Goal: Information Seeking & Learning: Learn about a topic

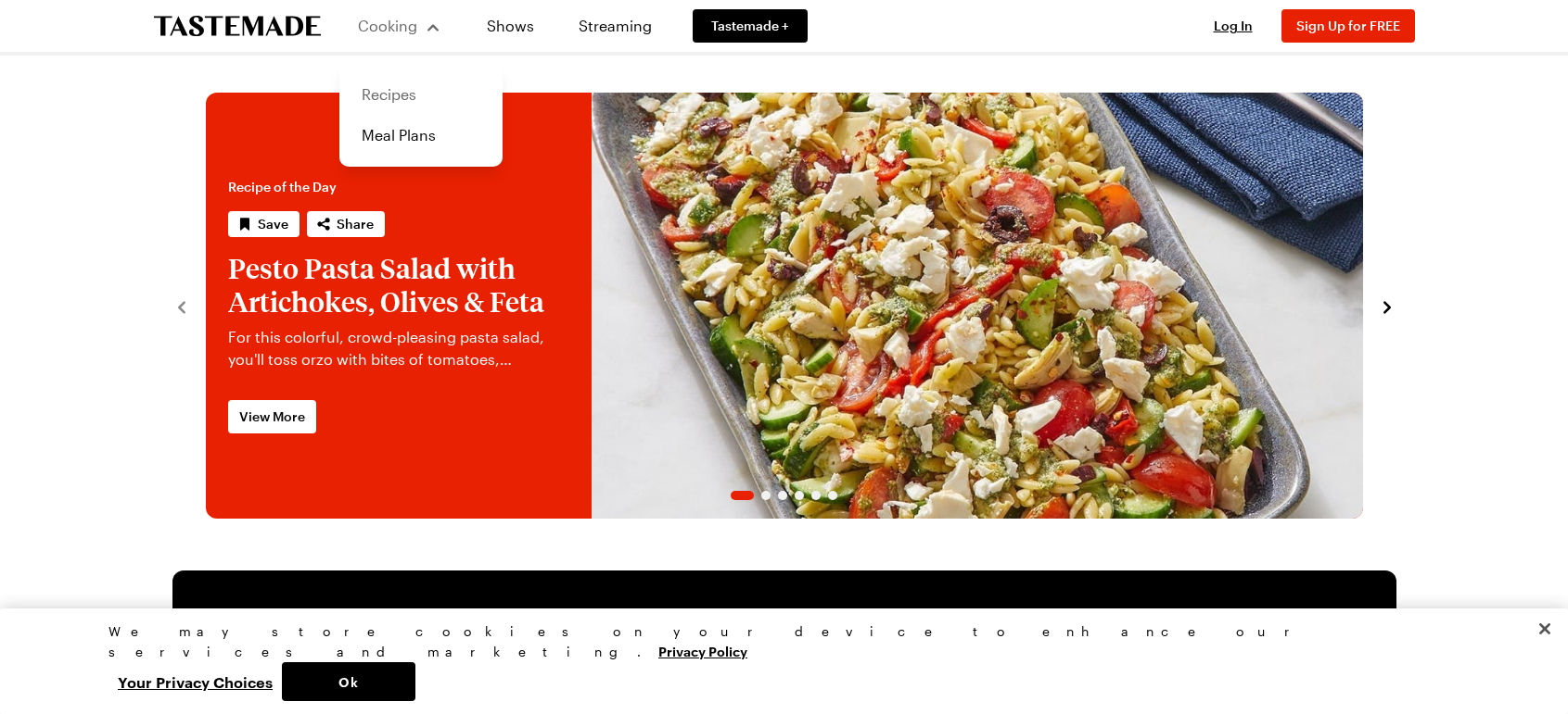
click at [389, 97] on link "Recipes" at bounding box center [421, 94] width 141 height 40
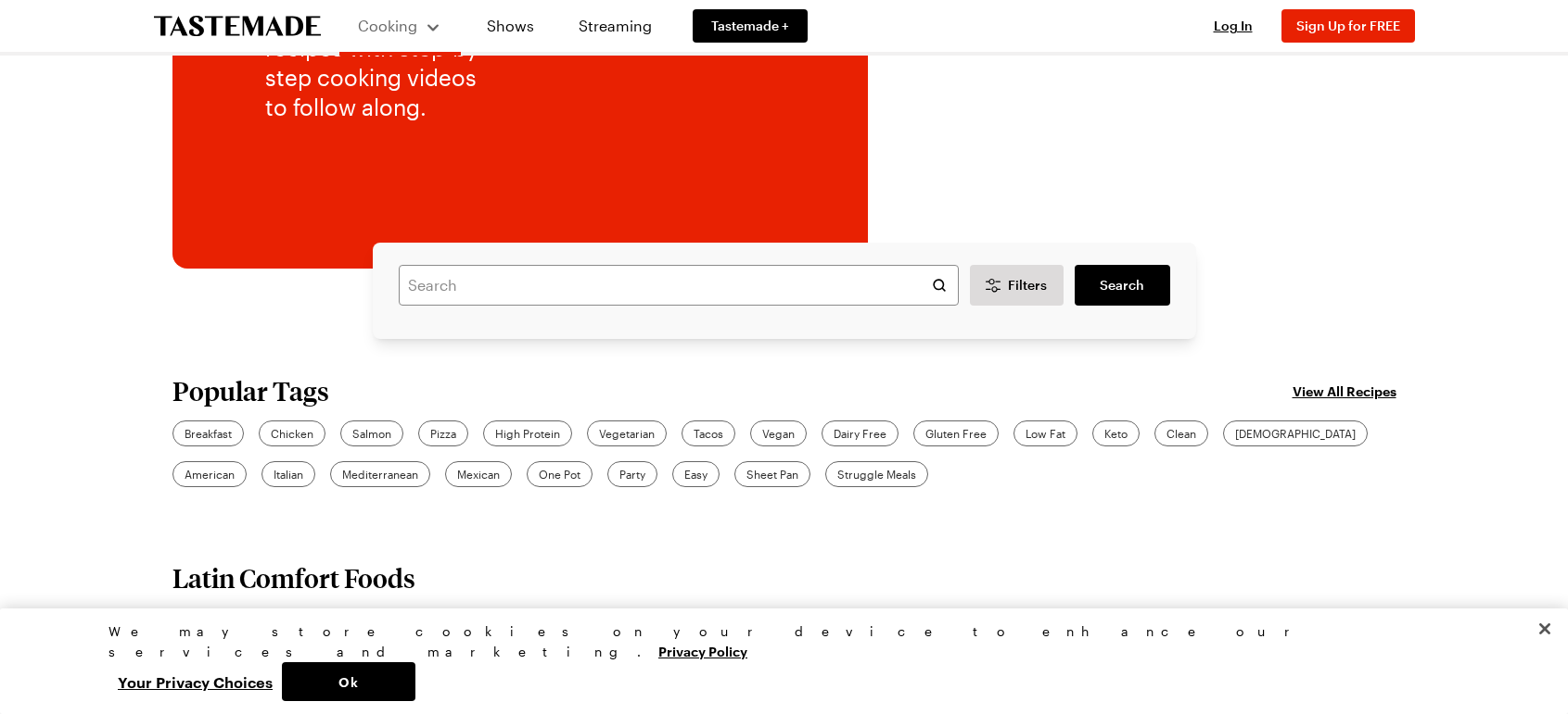
scroll to position [371, 0]
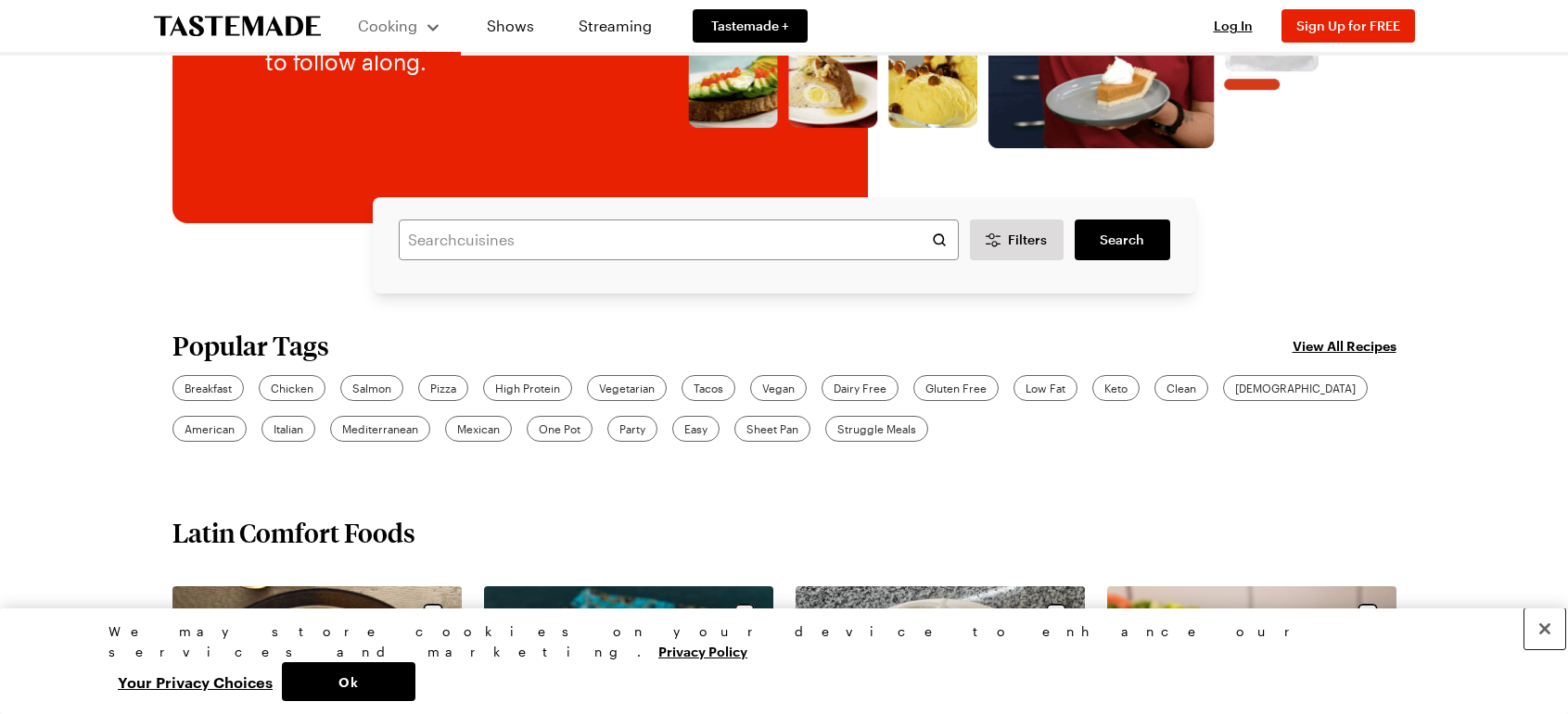
click at [1540, 649] on button "Close" at bounding box center [1544, 629] width 40 height 40
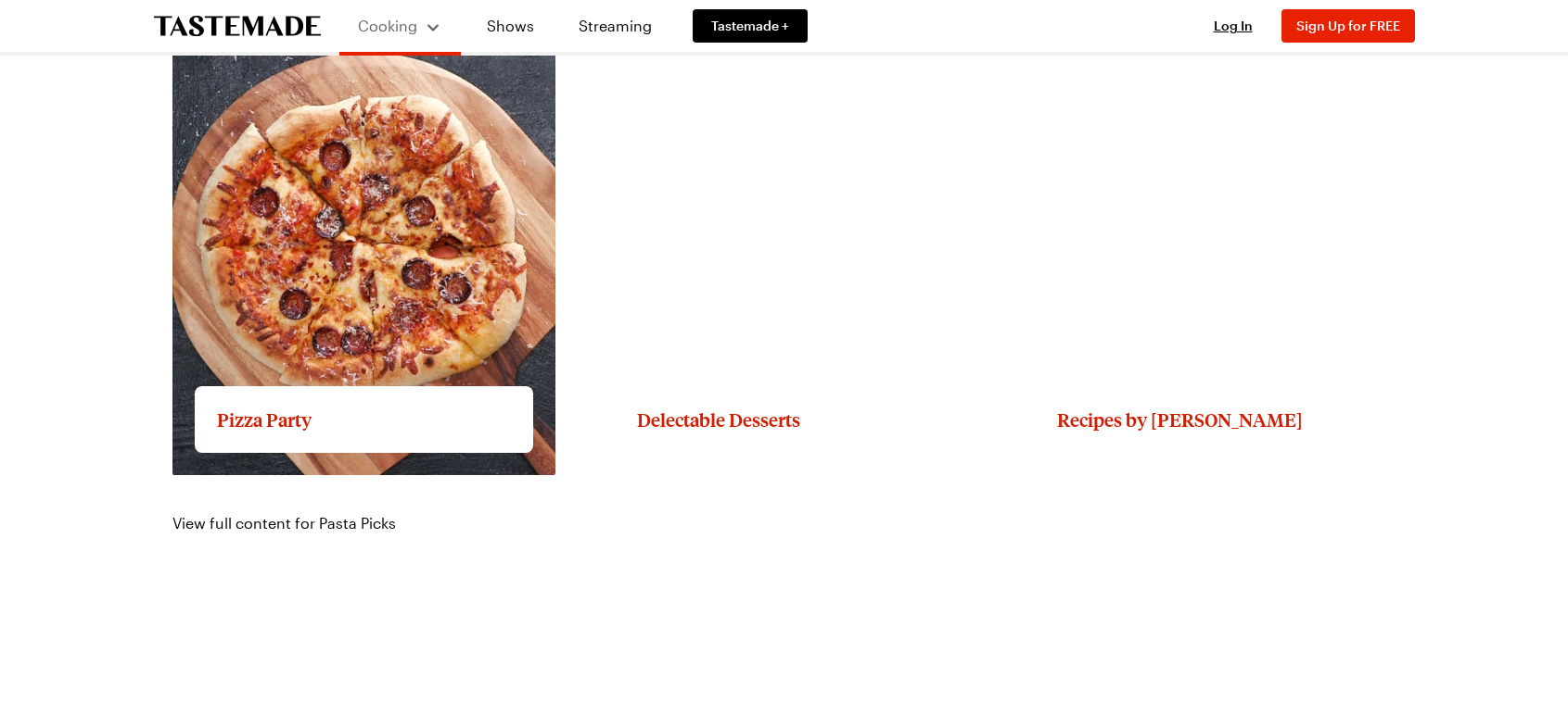
scroll to position [2965, 0]
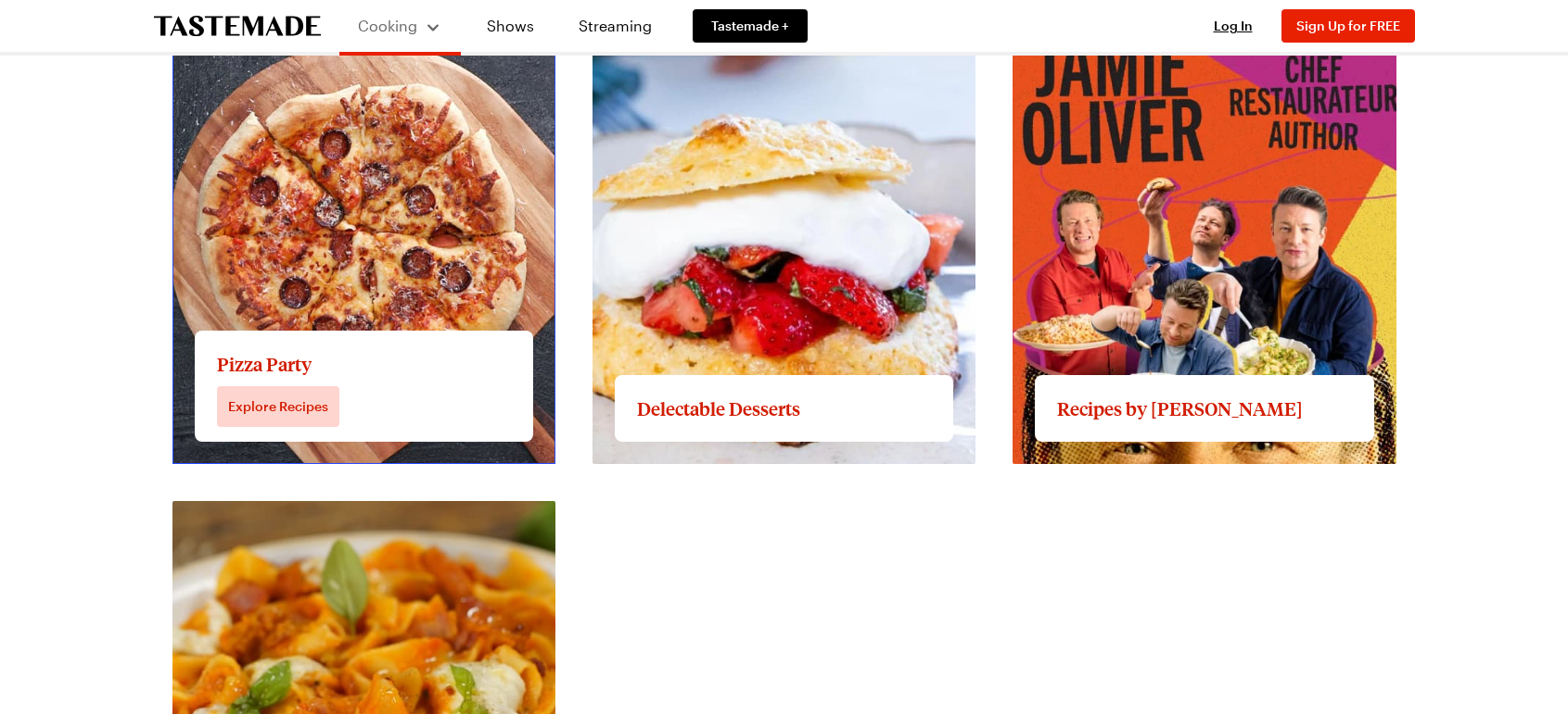
click at [393, 21] on link "View full content for Pizza Party" at bounding box center [282, 11] width 221 height 18
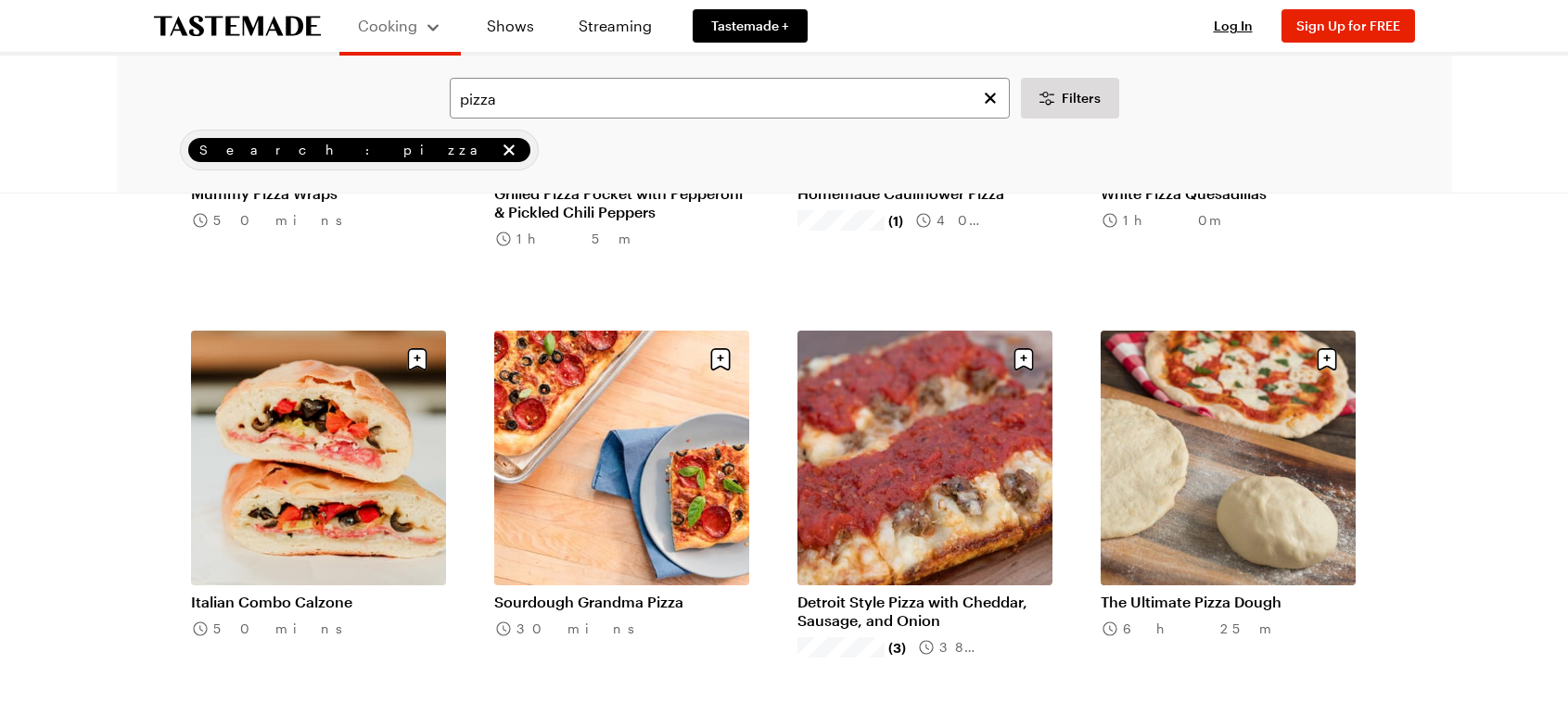
scroll to position [2039, 0]
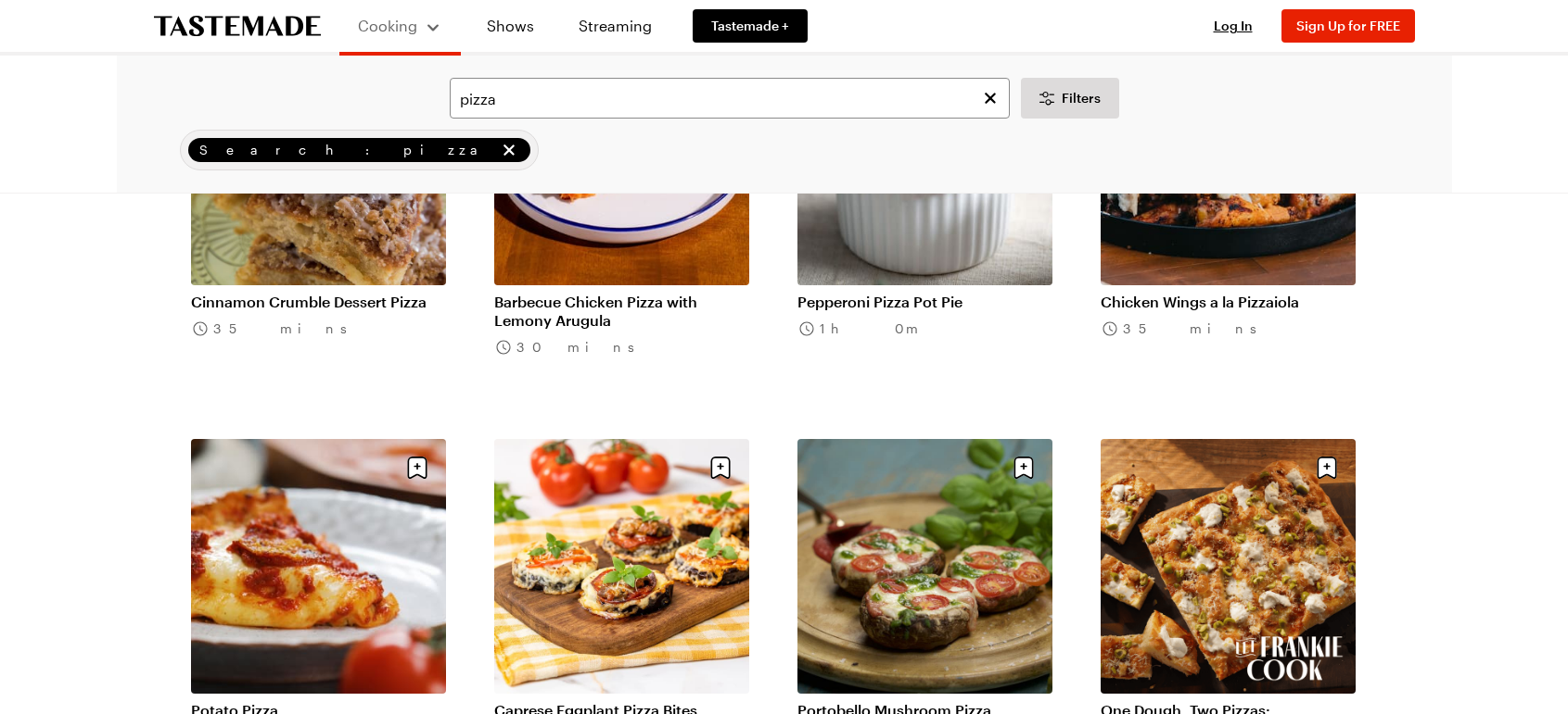
scroll to position [4447, 0]
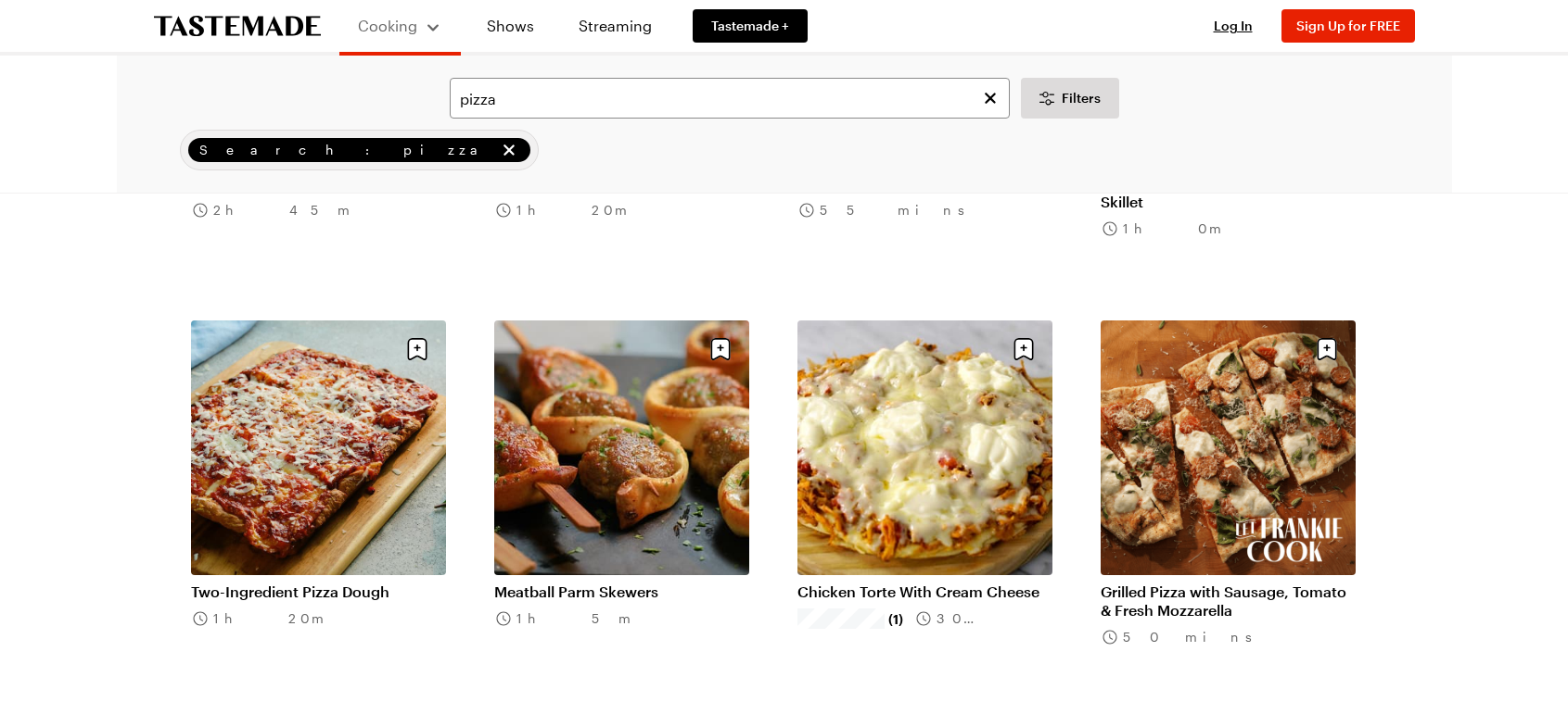
scroll to position [7042, 0]
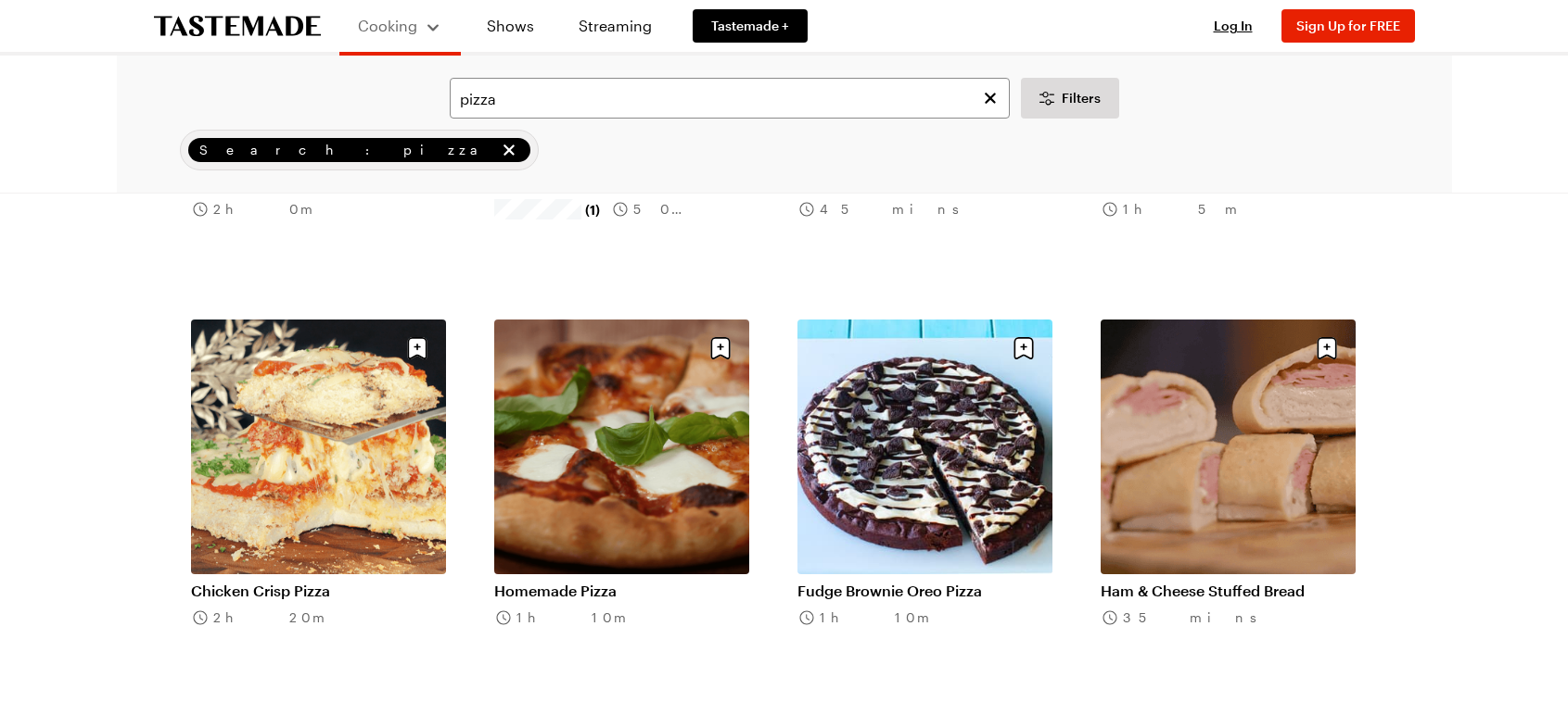
scroll to position [7784, 0]
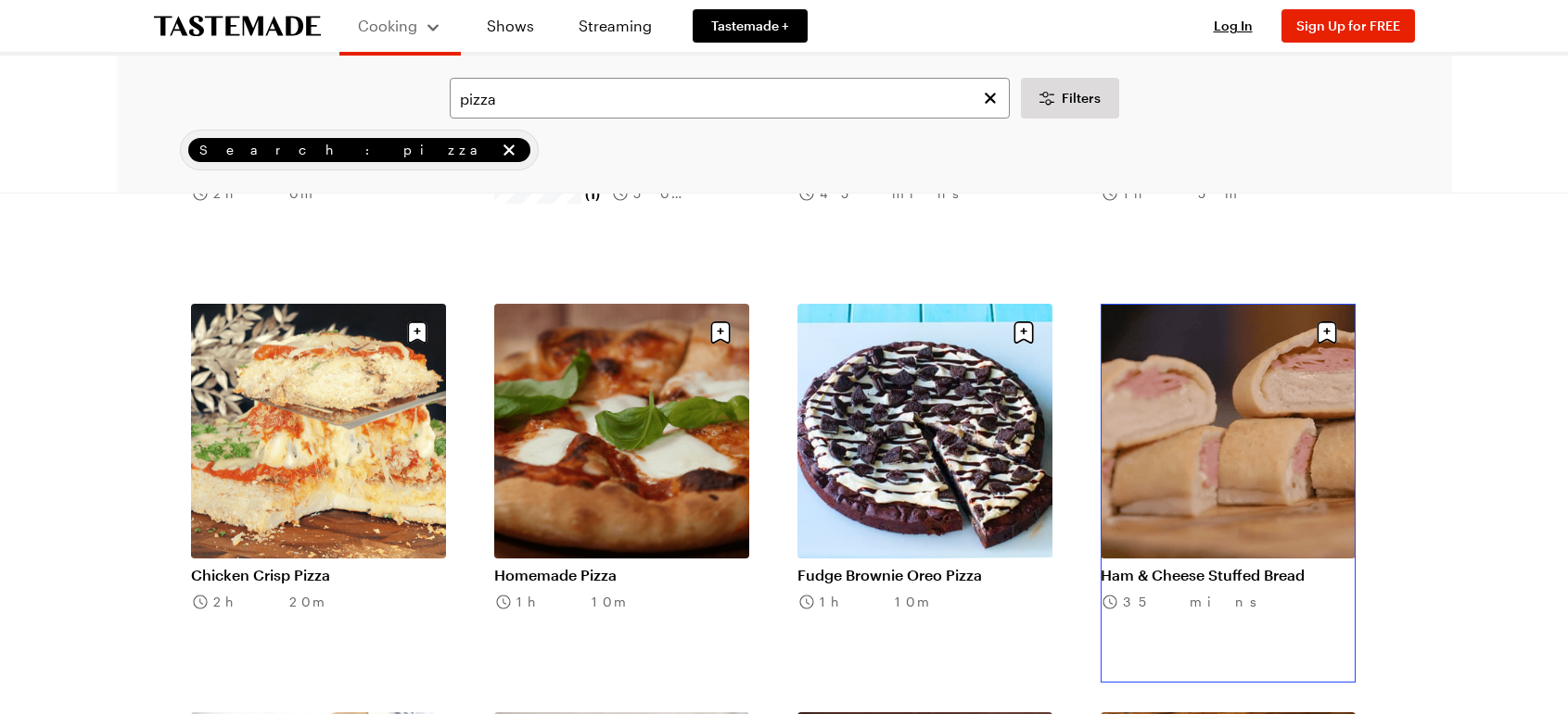
click at [1256, 567] on link "Ham & Cheese Stuffed Bread" at bounding box center [1228, 576] width 255 height 19
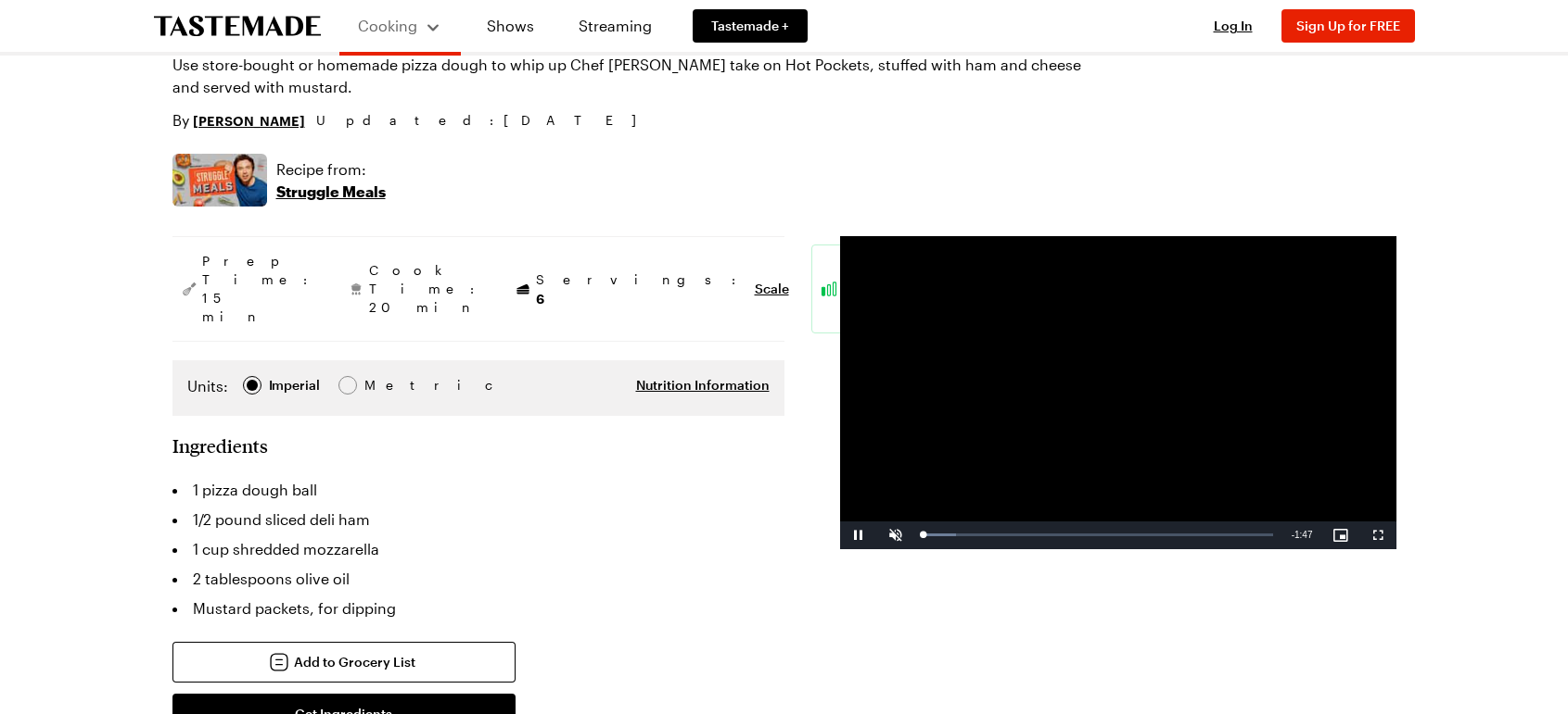
scroll to position [185, 0]
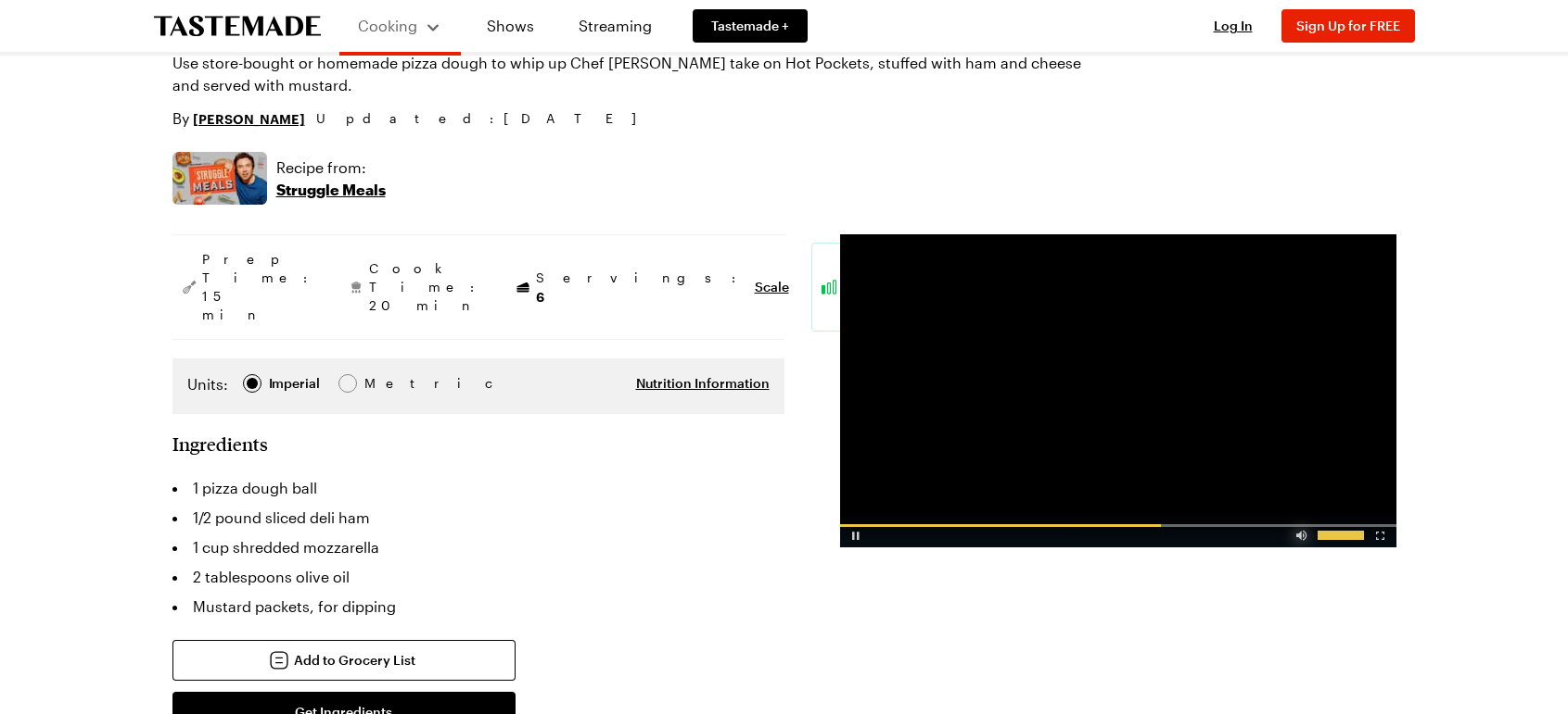
click at [1304, 539] on div "Video Player" at bounding box center [1301, 532] width 33 height 19
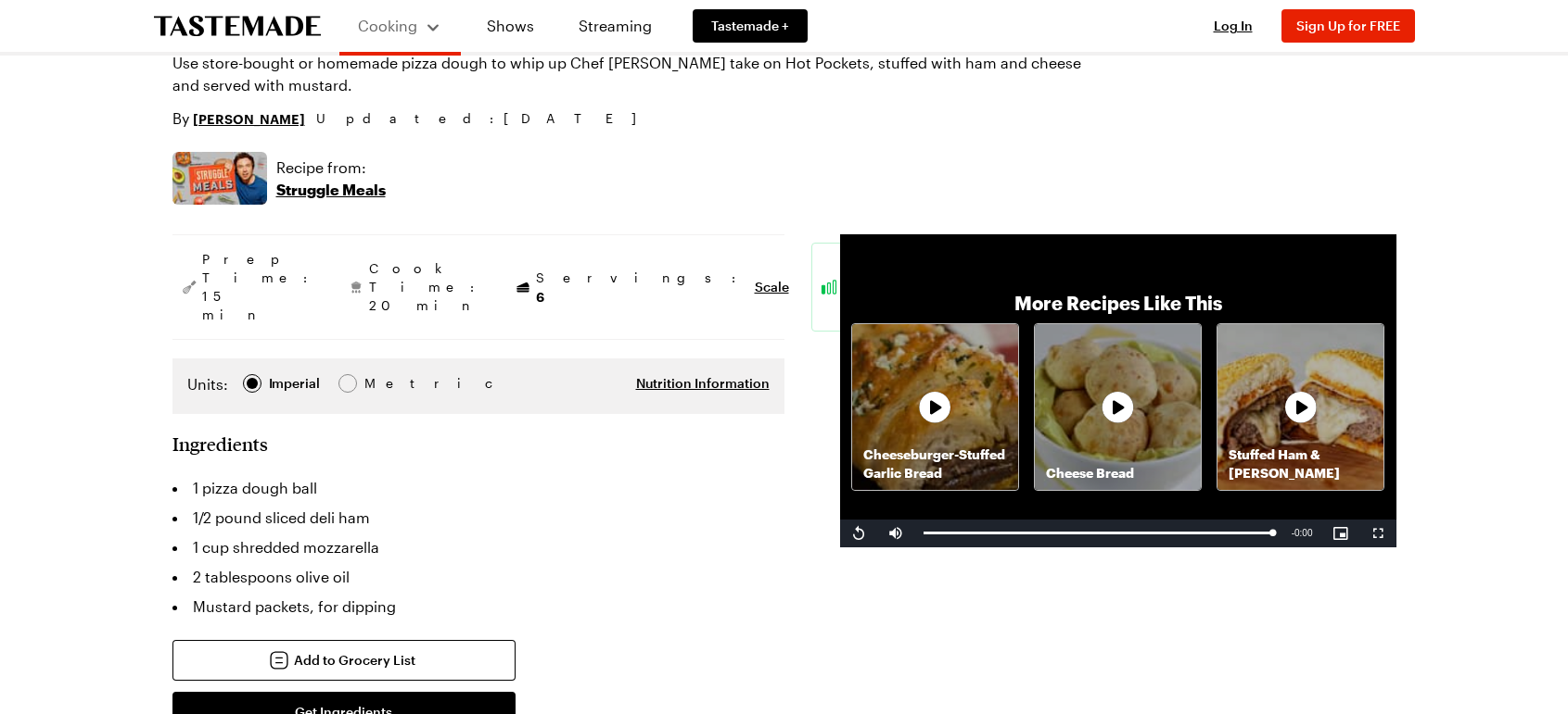
click at [955, 428] on div "Cheeseburger-Stuffed Garlic Bread" at bounding box center [934, 407] width 166 height 166
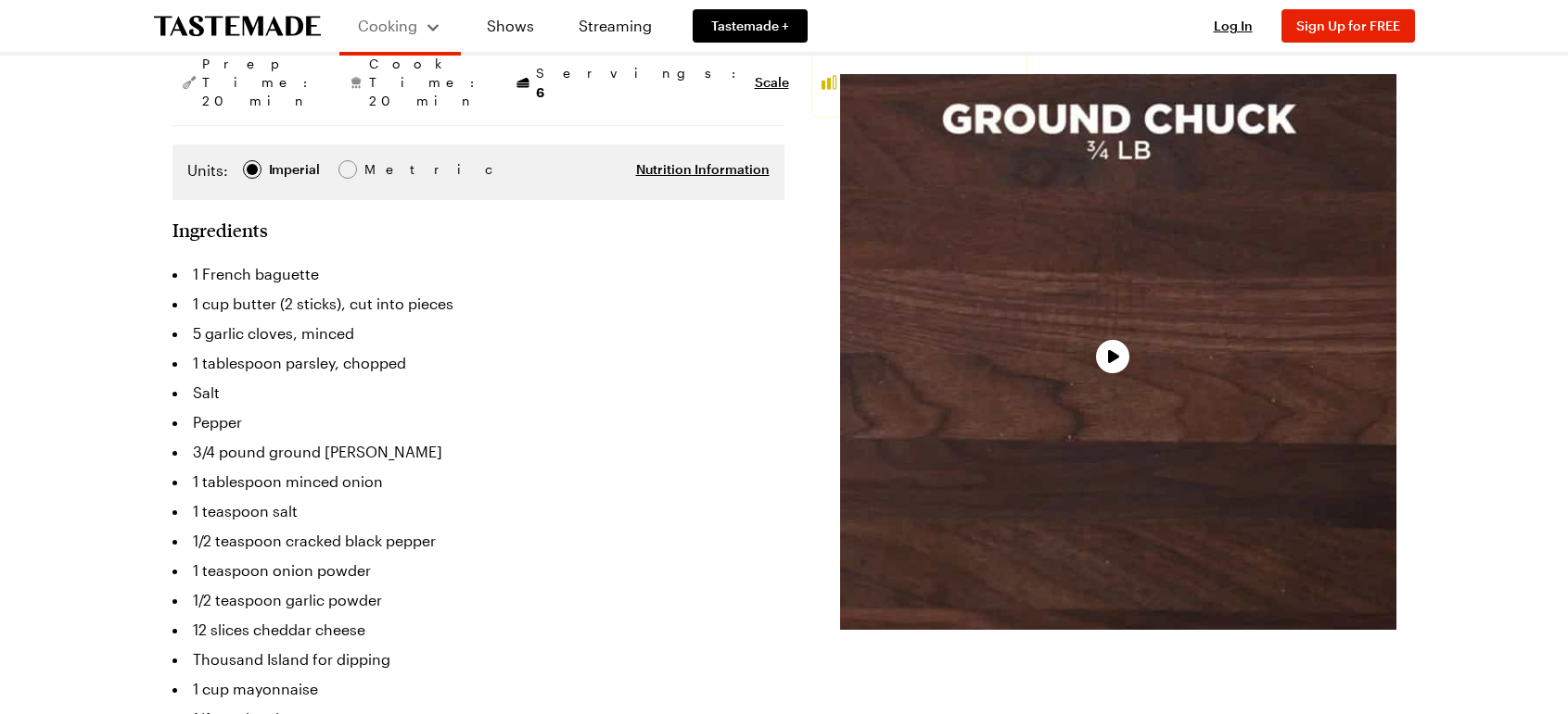
scroll to position [278, 0]
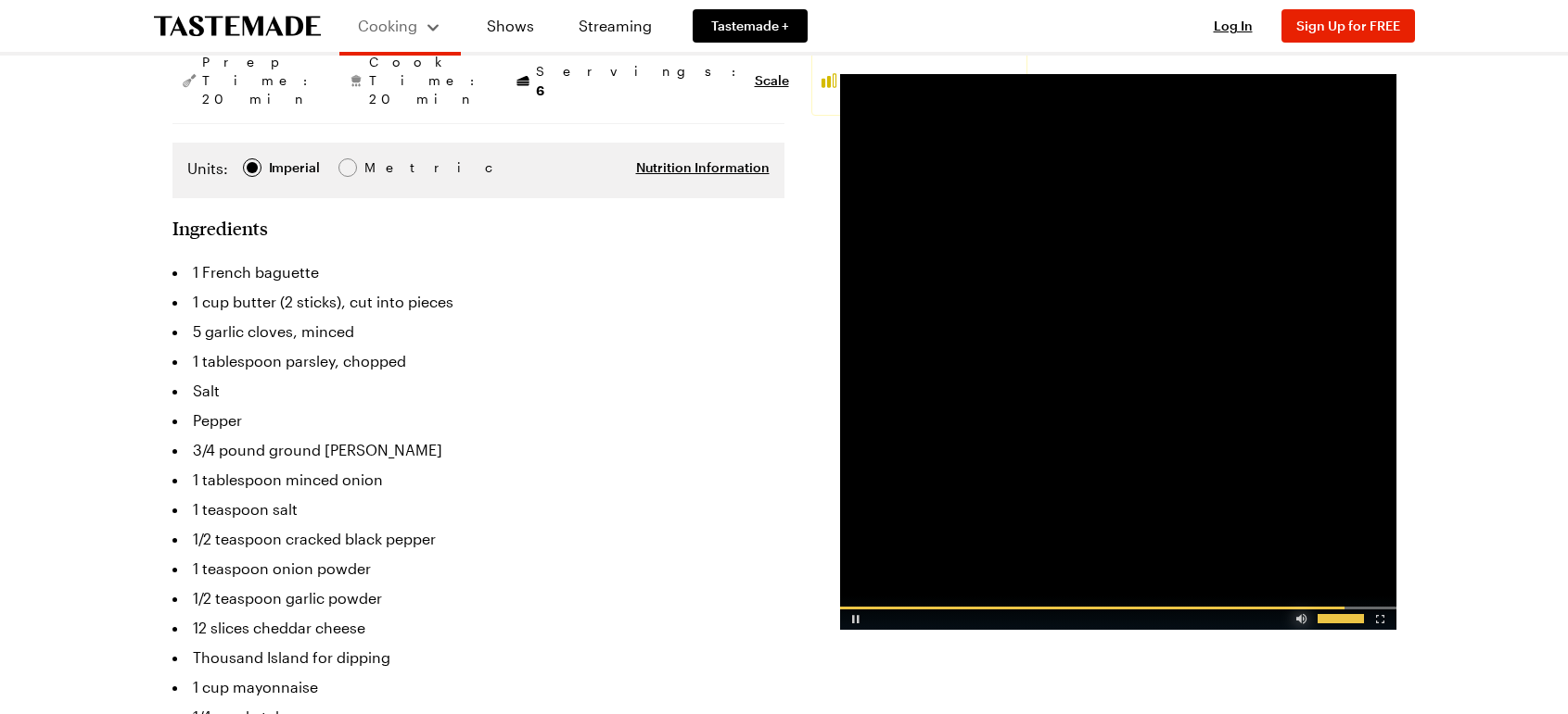
click at [1302, 620] on div "Video Player" at bounding box center [1301, 615] width 33 height 19
click at [855, 619] on div "Video Player" at bounding box center [856, 615] width 33 height 19
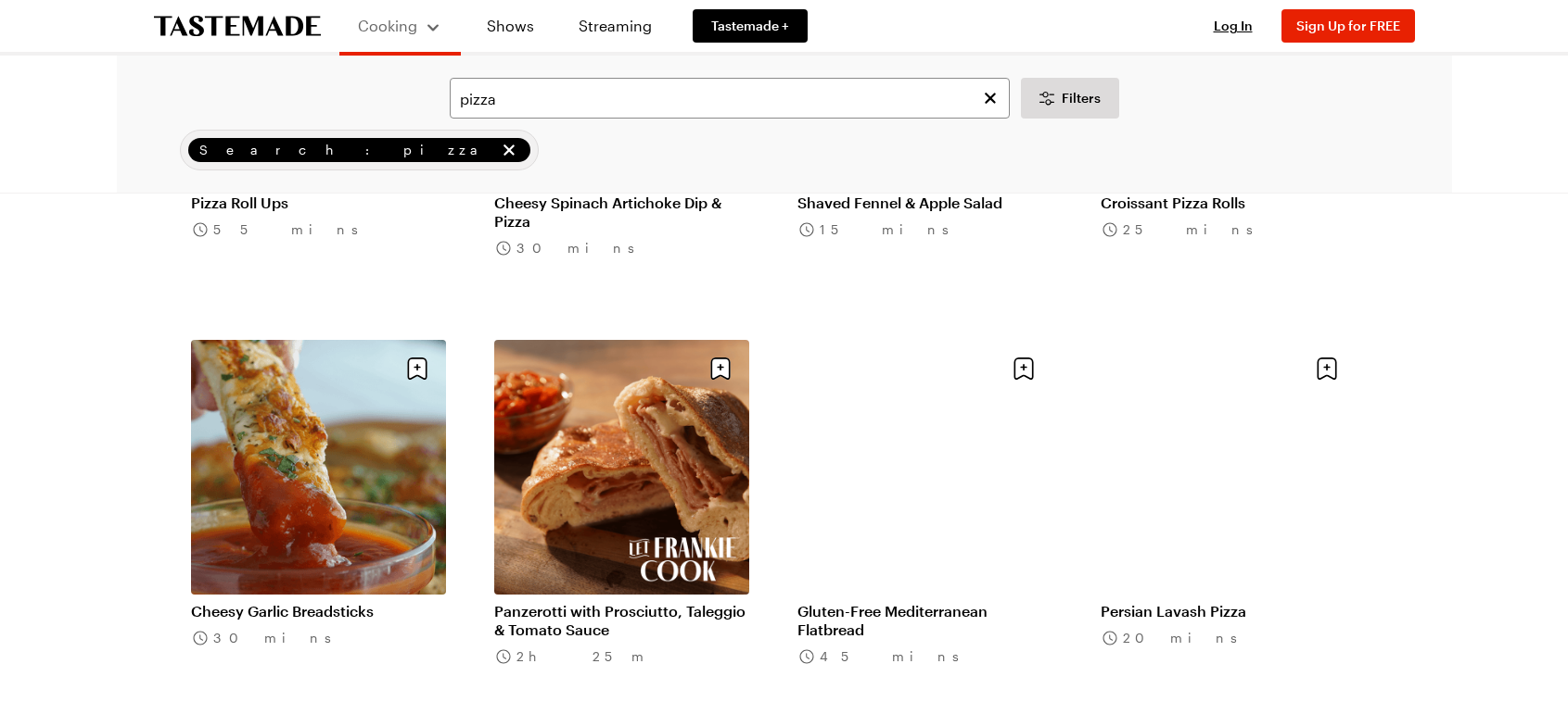
scroll to position [9451, 0]
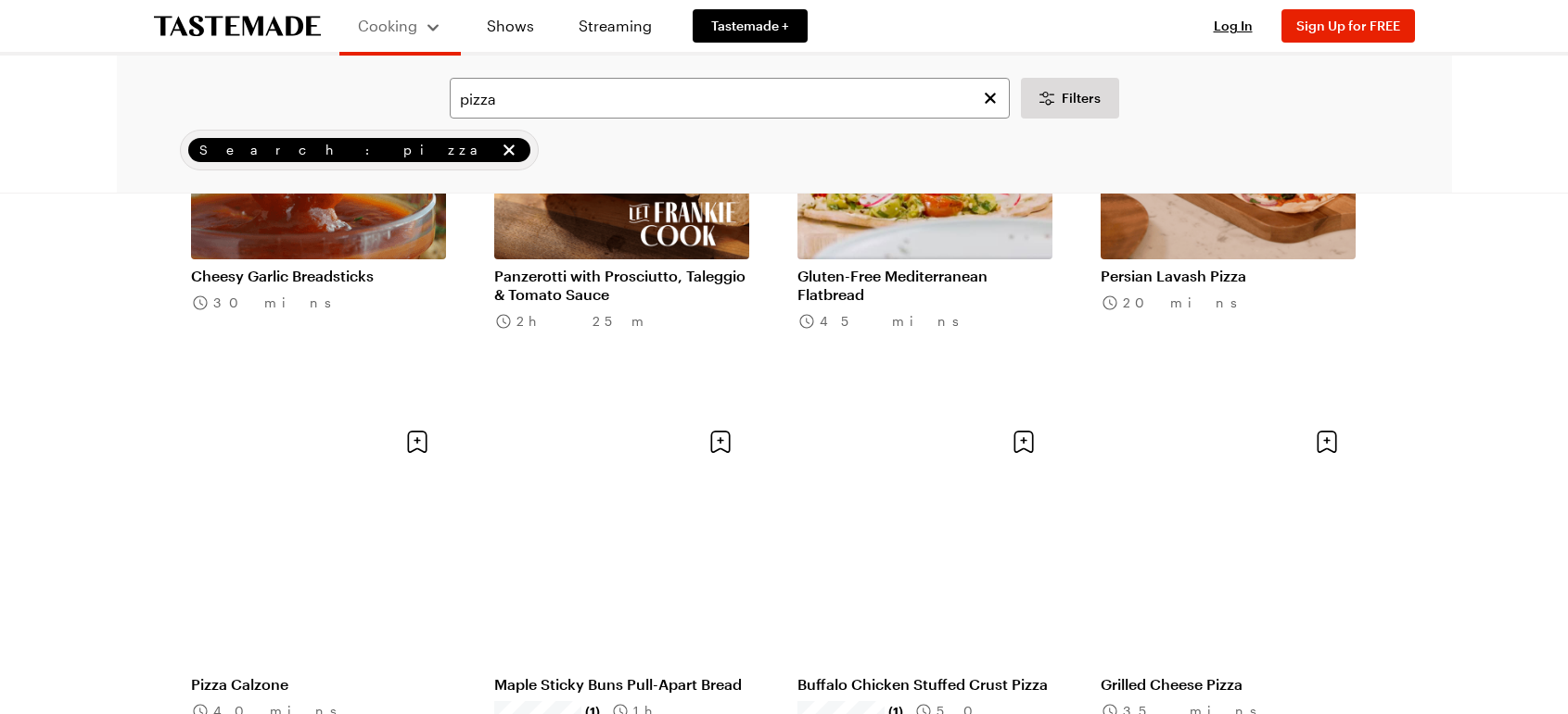
scroll to position [9822, 0]
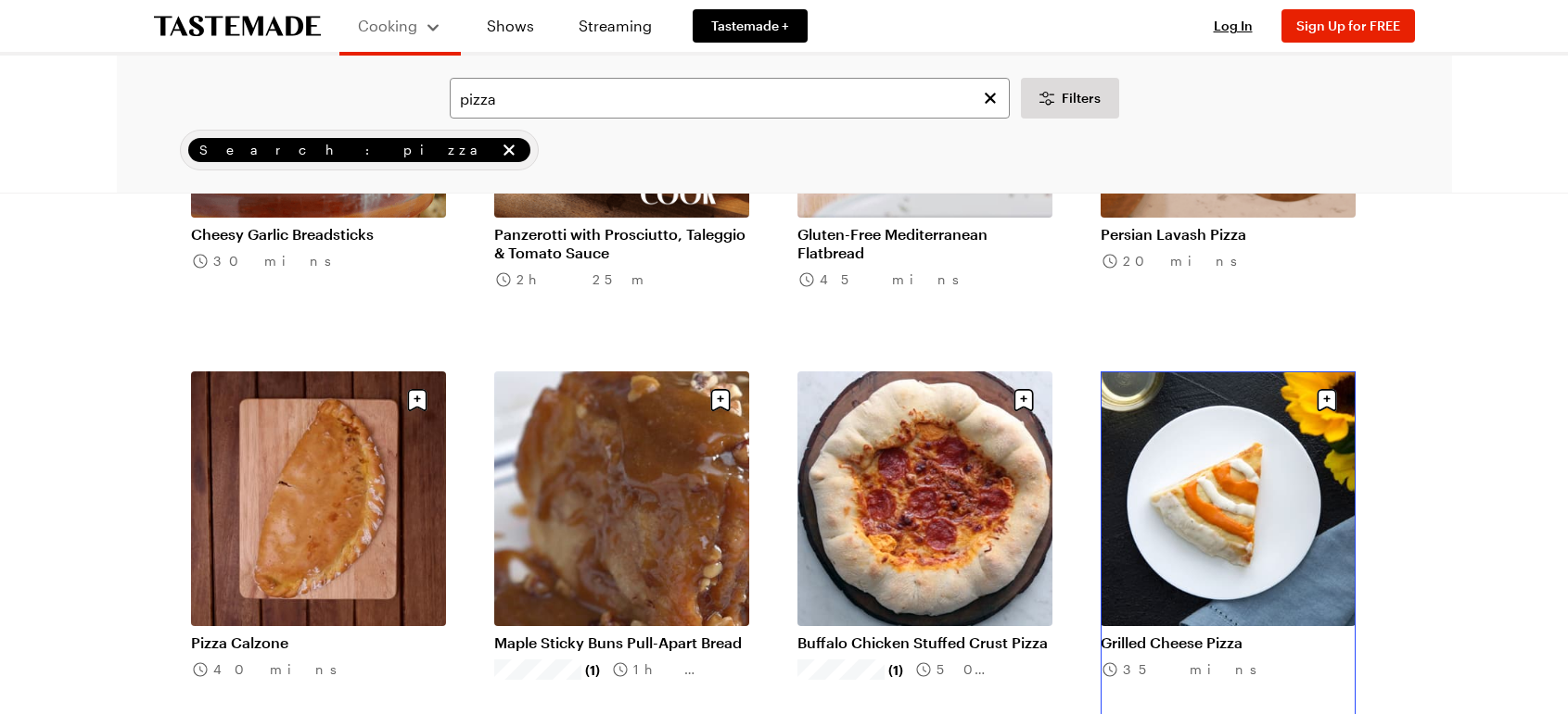
click at [1259, 634] on link "Grilled Cheese Pizza" at bounding box center [1228, 644] width 255 height 19
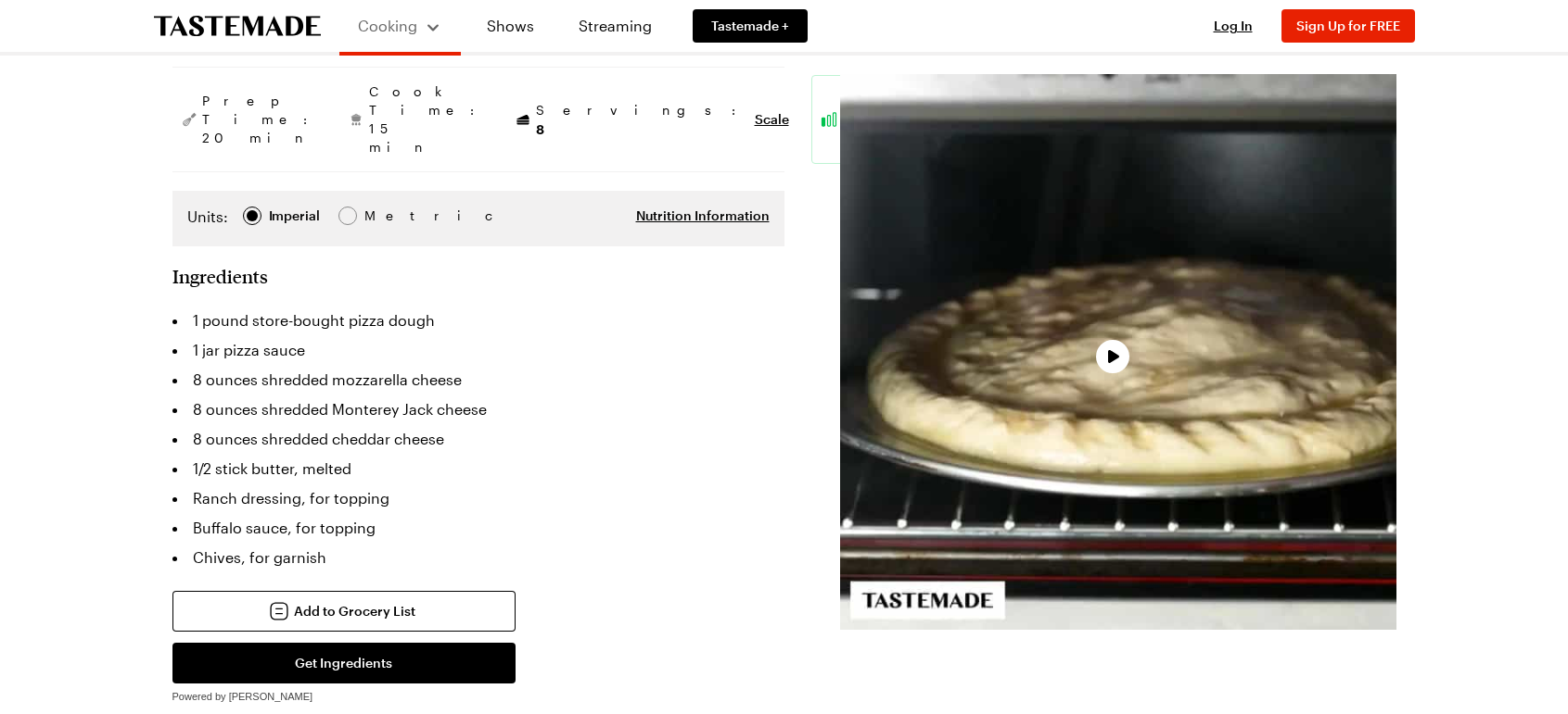
scroll to position [371, 0]
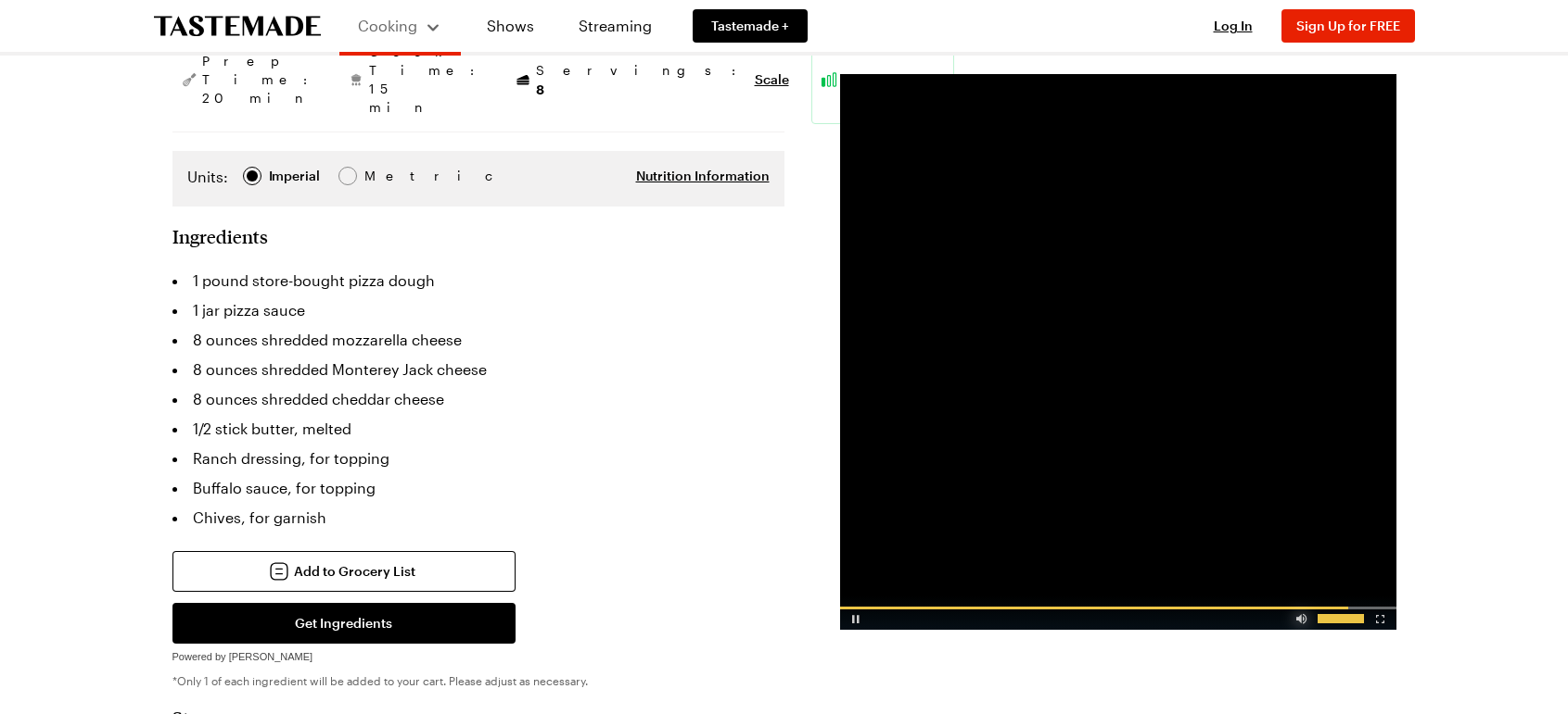
click at [1308, 620] on div "Video Player" at bounding box center [1301, 615] width 33 height 19
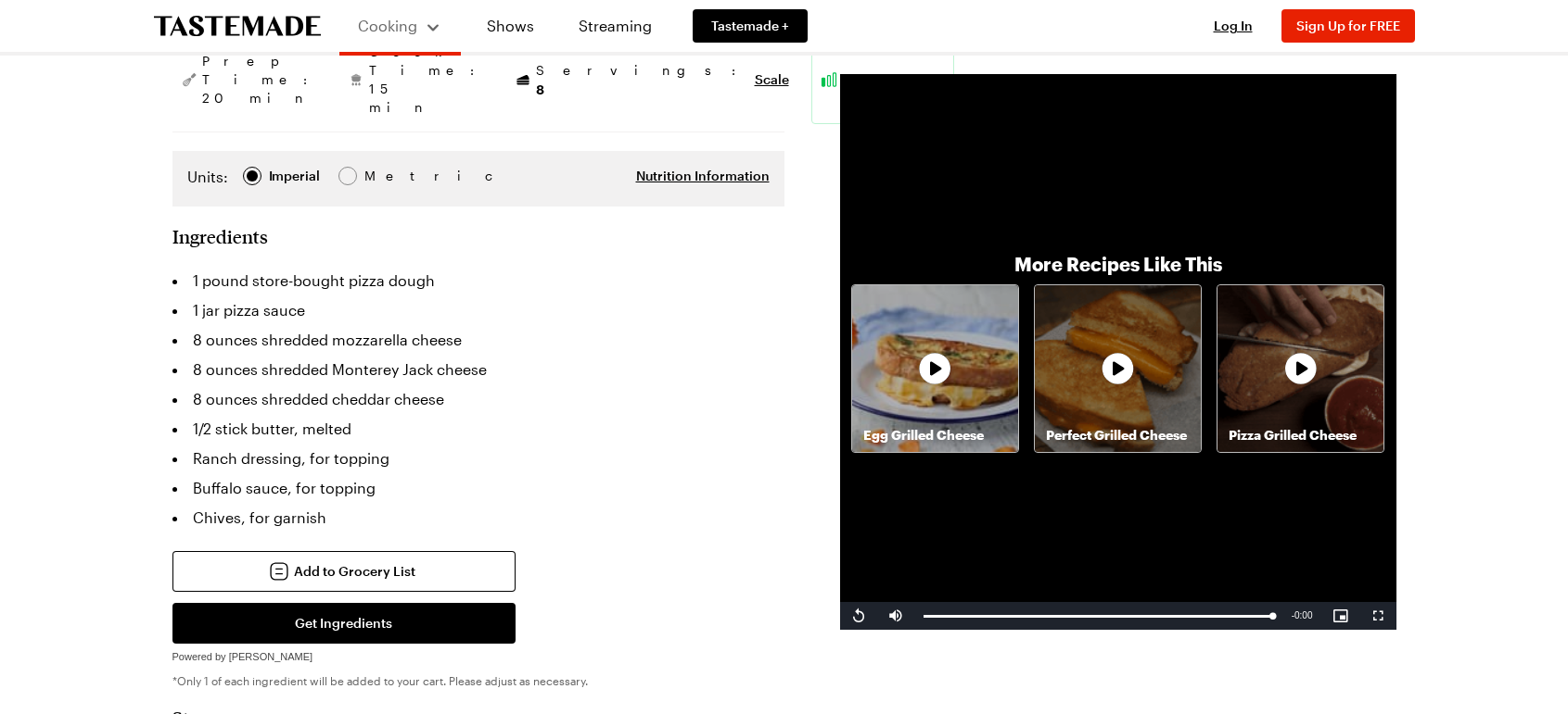
click at [930, 375] on icon at bounding box center [933, 368] width 37 height 37
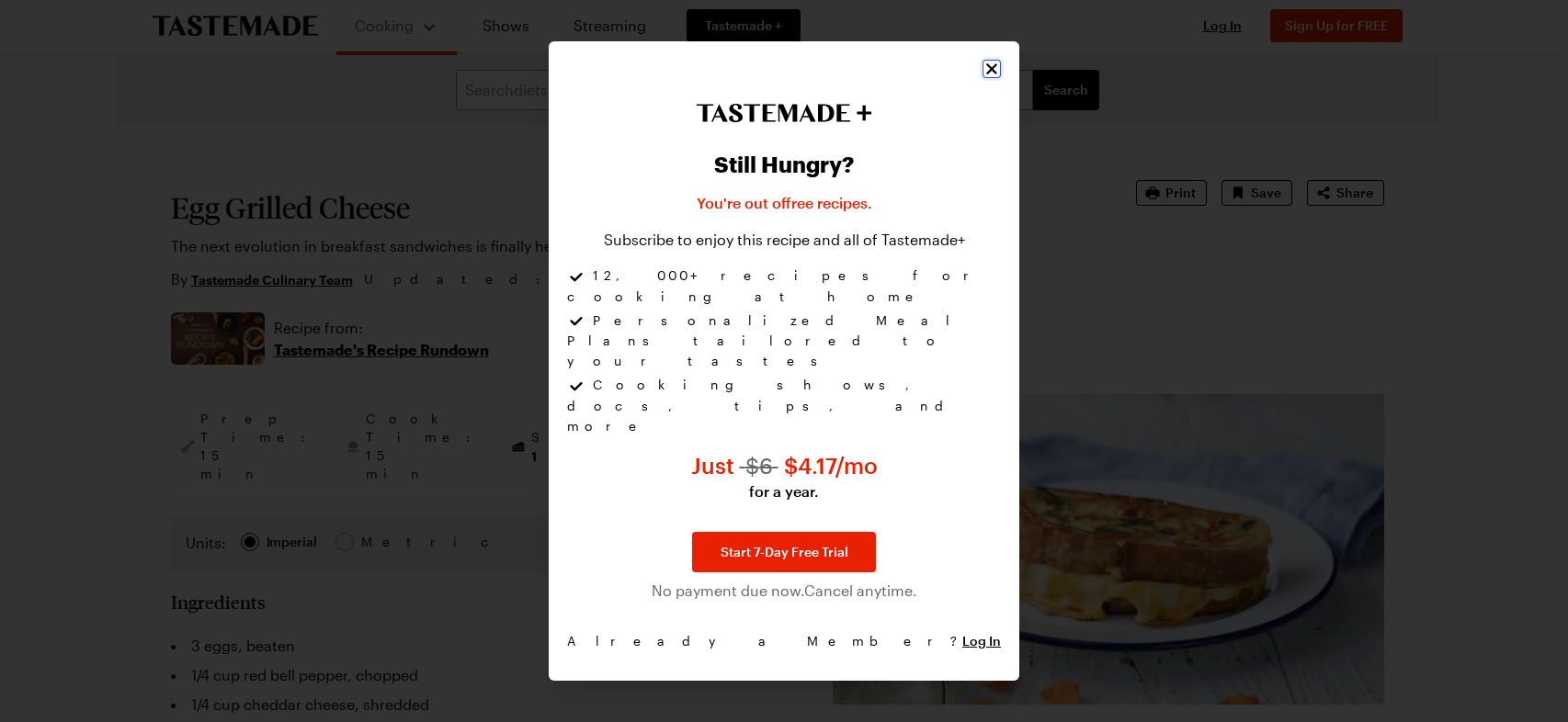
click at [989, 75] on icon "Close" at bounding box center [991, 70] width 11 height 11
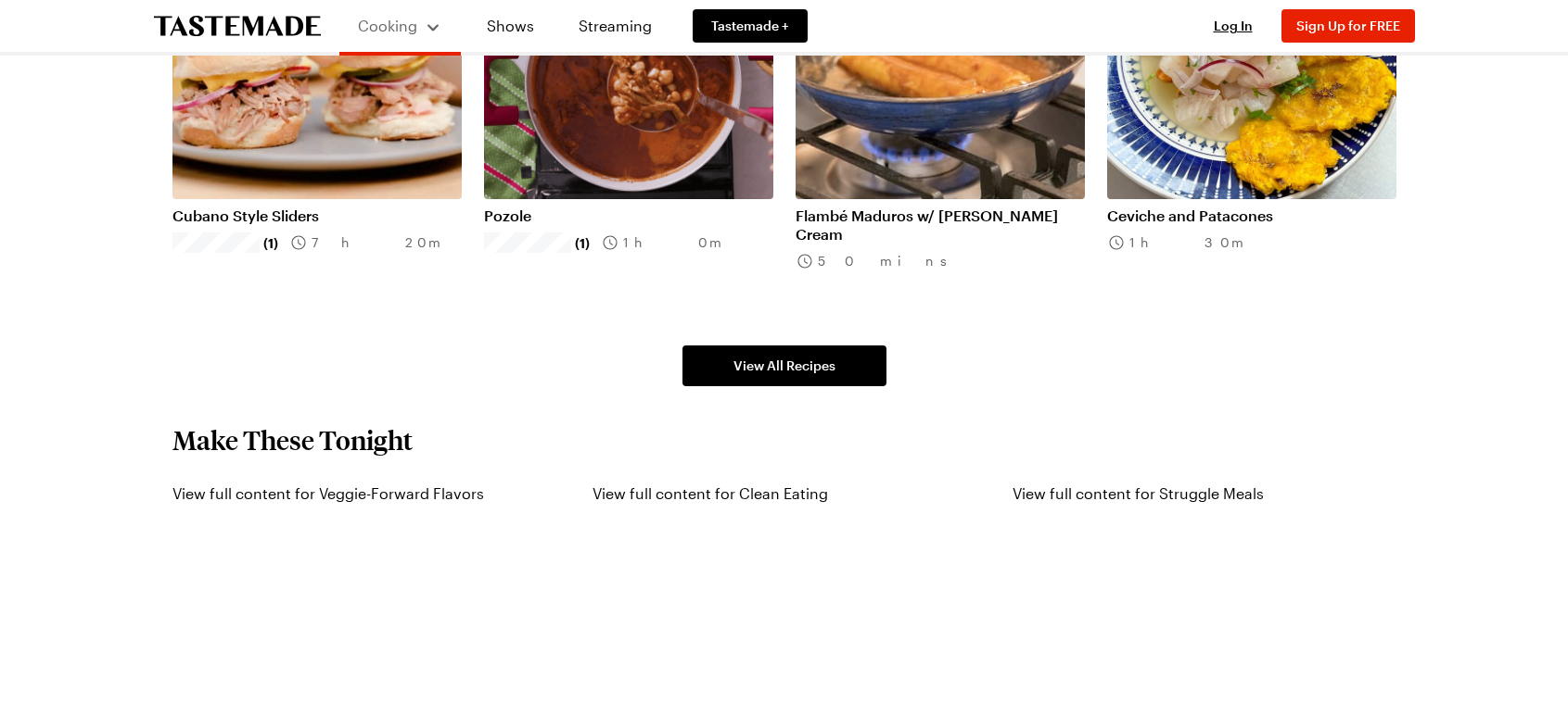
scroll to position [1019, 0]
